Goal: Find specific page/section: Find specific page/section

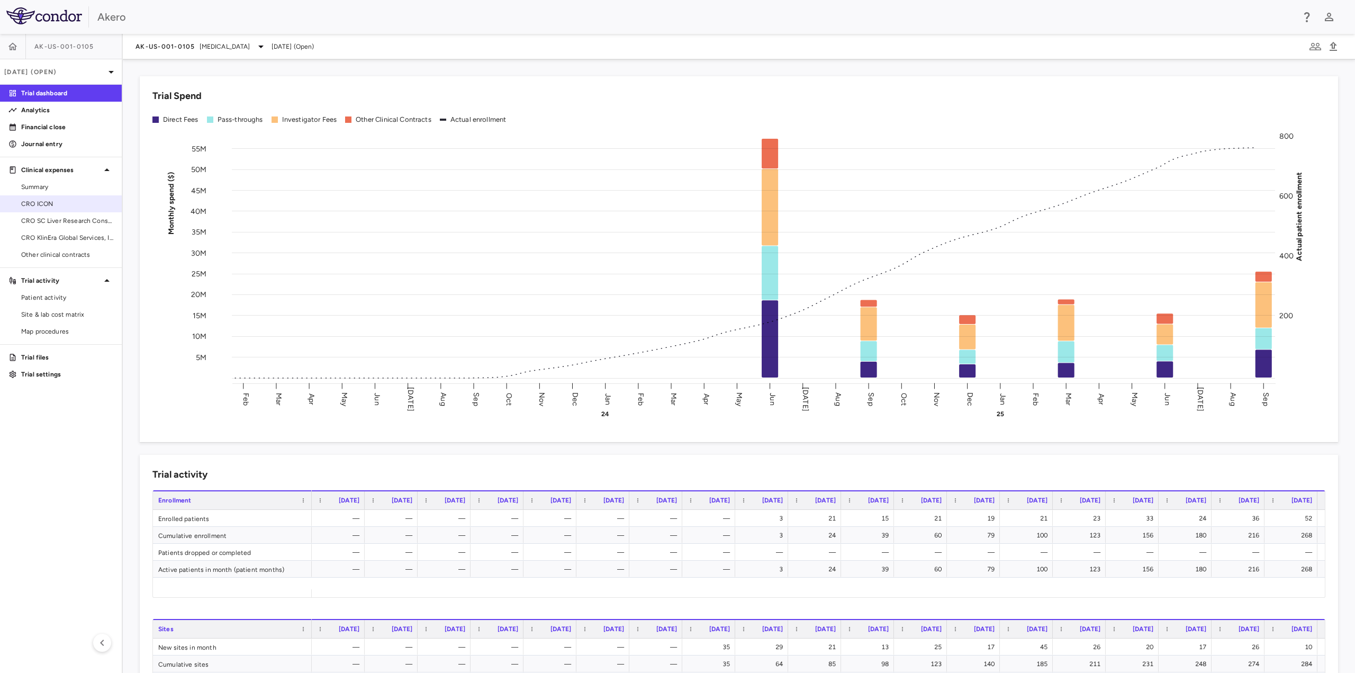
click at [51, 203] on span "CRO ICON" at bounding box center [67, 204] width 92 height 10
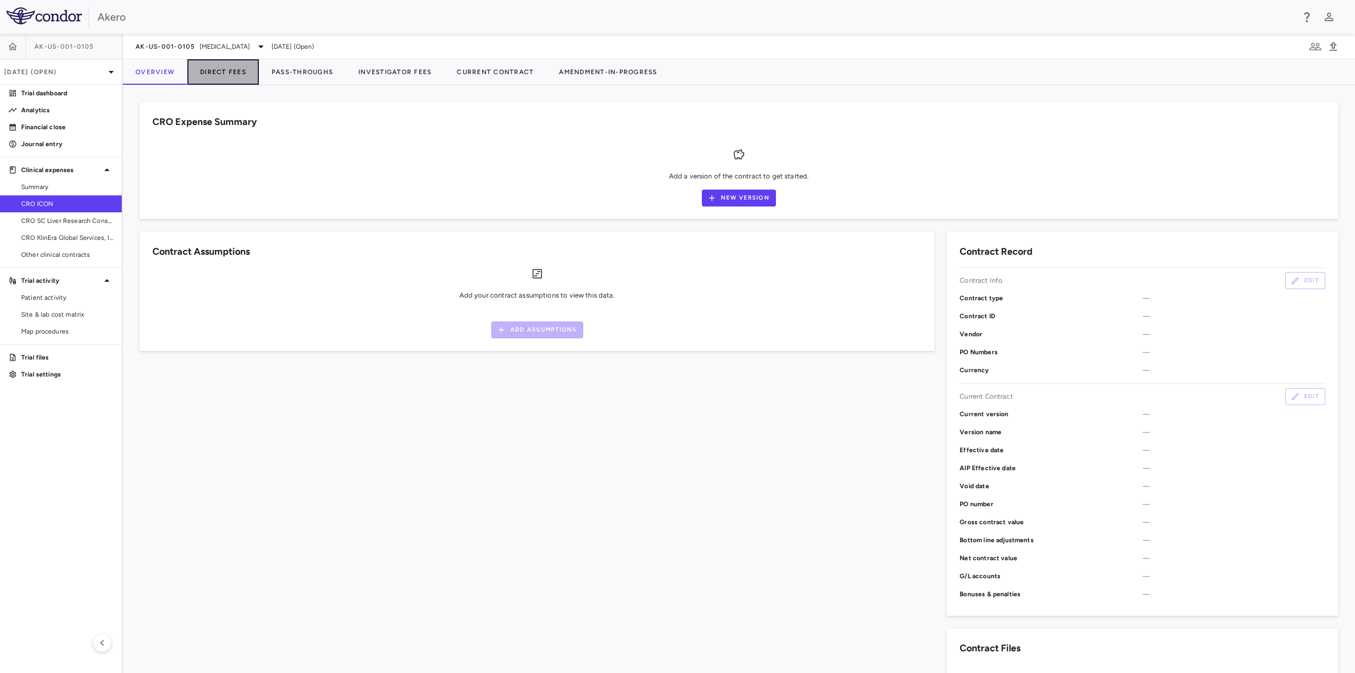
click at [234, 71] on button "Direct Fees" at bounding box center [222, 71] width 71 height 25
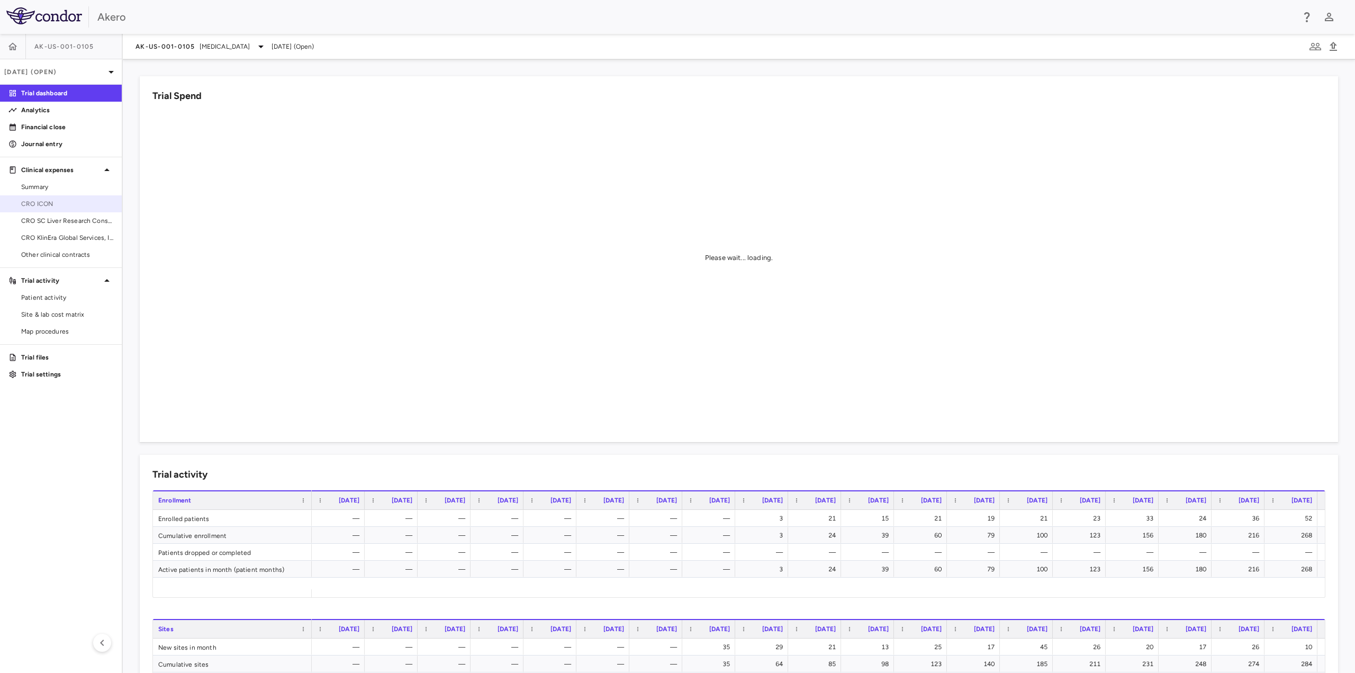
click at [44, 201] on span "CRO ICON" at bounding box center [67, 204] width 92 height 10
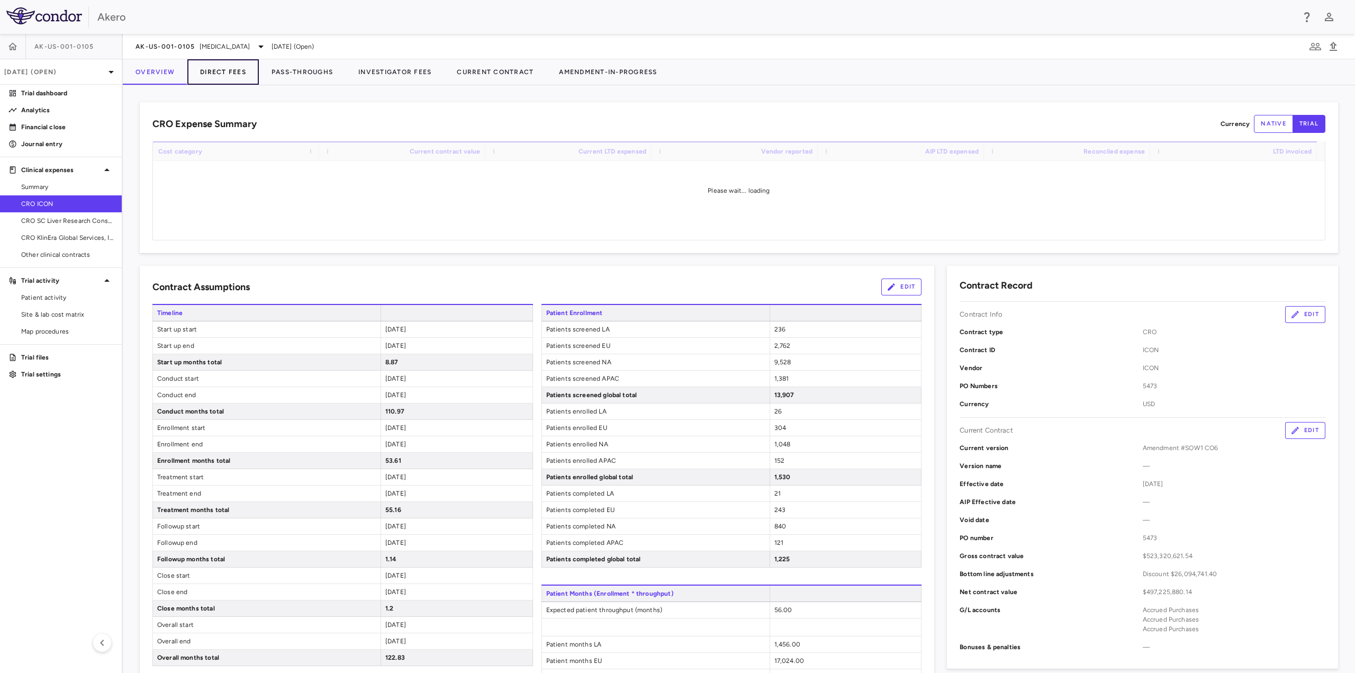
click at [230, 74] on button "Direct Fees" at bounding box center [222, 71] width 71 height 25
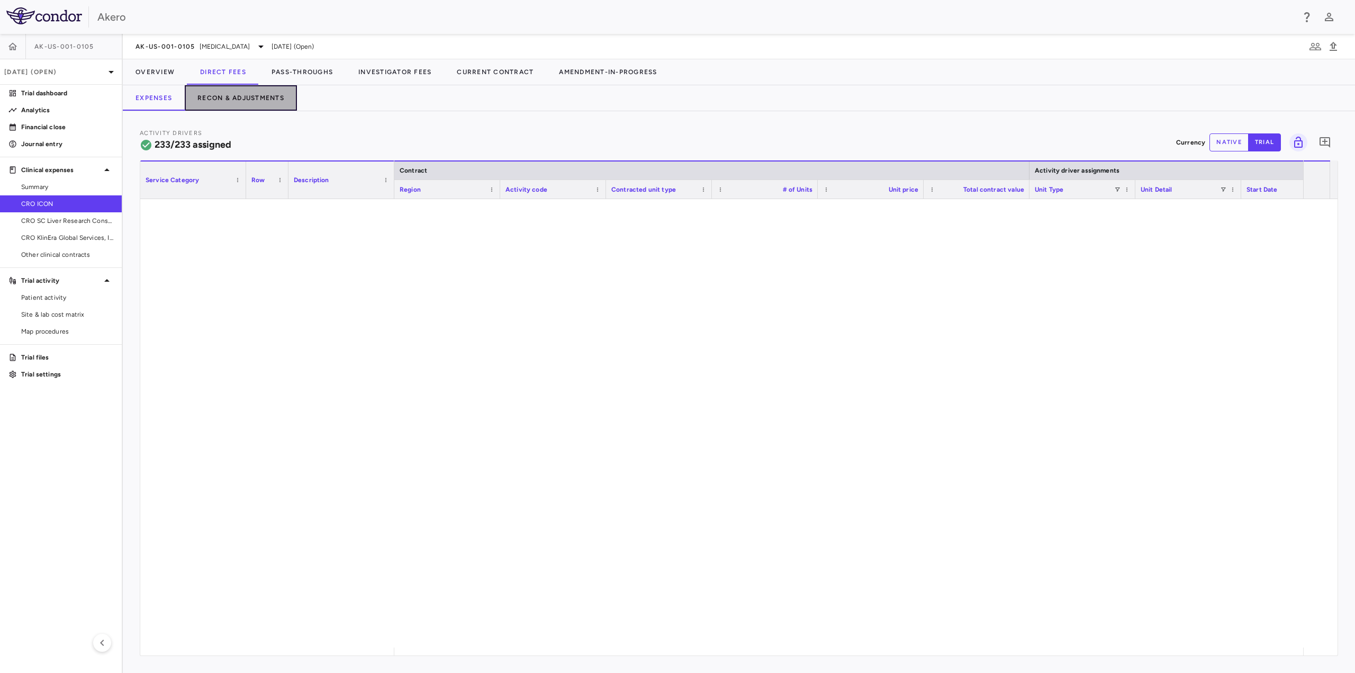
click at [228, 101] on button "Recon & Adjustments" at bounding box center [241, 97] width 112 height 25
